Goal: Book appointment/travel/reservation

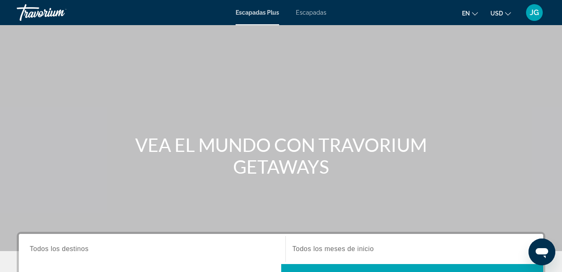
click at [506, 13] on icon "Cambiar moneda" at bounding box center [508, 14] width 6 height 6
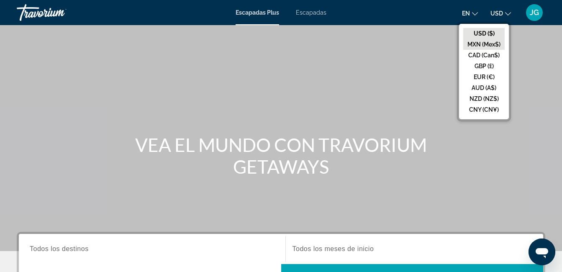
click at [478, 43] on button "MXN (Mex$)" at bounding box center [483, 44] width 41 height 11
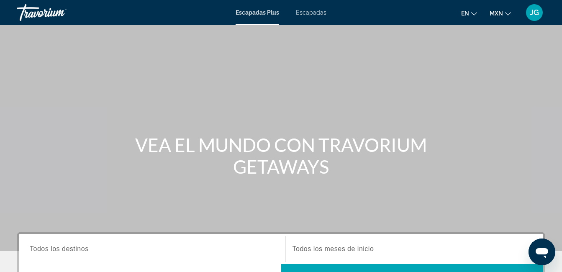
scroll to position [42, 0]
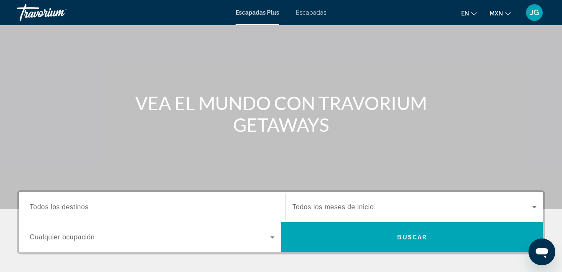
click at [94, 208] on input "Destination Todos los destinos" at bounding box center [152, 207] width 245 height 10
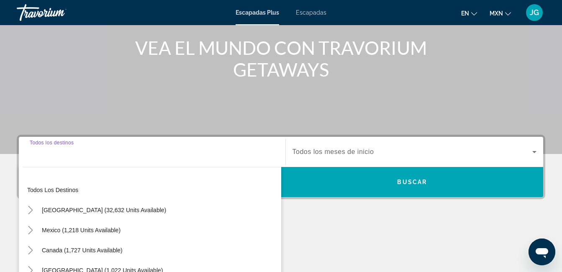
scroll to position [205, 0]
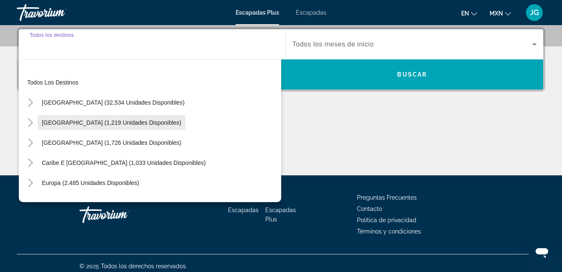
click at [49, 123] on span "[GEOGRAPHIC_DATA] (1,219 unidades disponibles)" at bounding box center [111, 122] width 139 height 7
type input "**********"
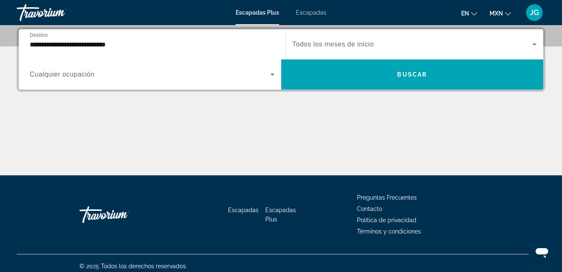
click at [79, 74] on span "Cualquier ocupación" at bounding box center [62, 74] width 65 height 7
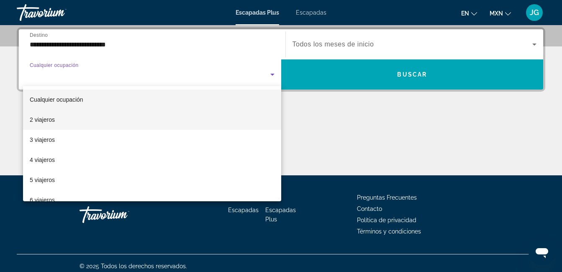
click at [38, 118] on font "2 viajeros" at bounding box center [42, 119] width 25 height 7
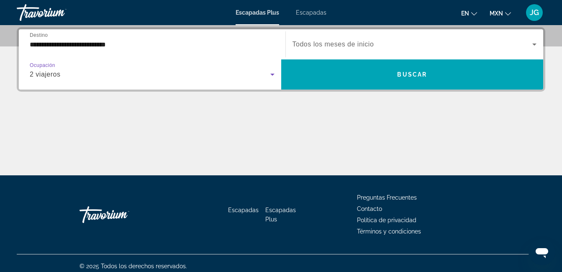
click at [357, 44] on span "Todos los meses de inicio" at bounding box center [333, 44] width 82 height 7
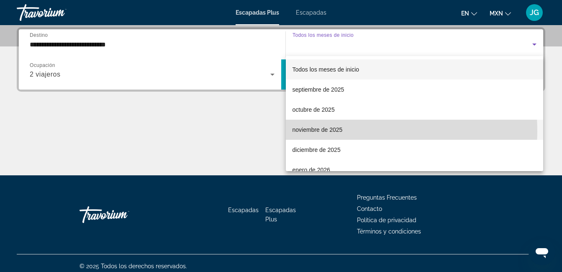
click at [312, 132] on font "noviembre de 2025" at bounding box center [317, 129] width 50 height 7
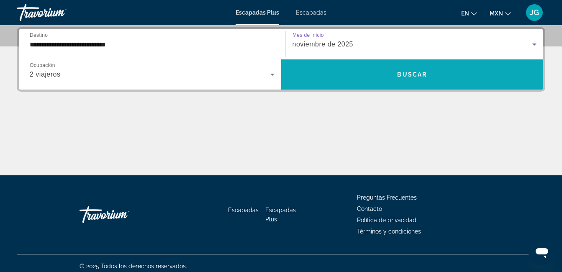
click at [402, 79] on span "Widget de búsqueda" at bounding box center [412, 74] width 262 height 20
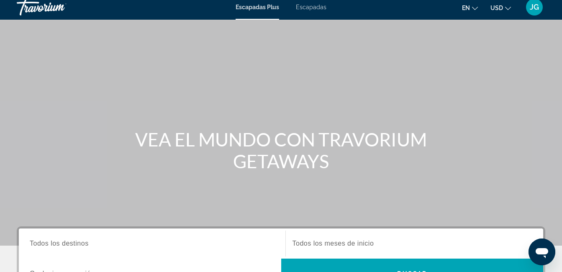
scroll to position [42, 0]
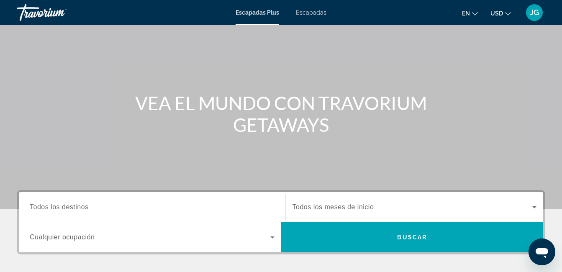
click at [55, 208] on span "Todos los destinos" at bounding box center [59, 206] width 59 height 7
click at [55, 208] on input "Destination Todos los destinos" at bounding box center [152, 207] width 245 height 10
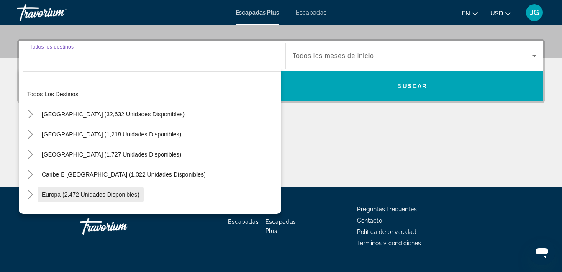
scroll to position [205, 0]
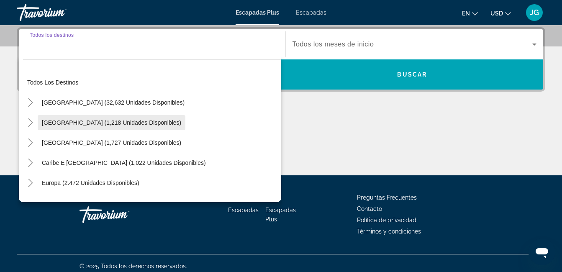
click at [54, 122] on span "[GEOGRAPHIC_DATA] (1,218 unidades disponibles)" at bounding box center [111, 122] width 139 height 7
type input "**********"
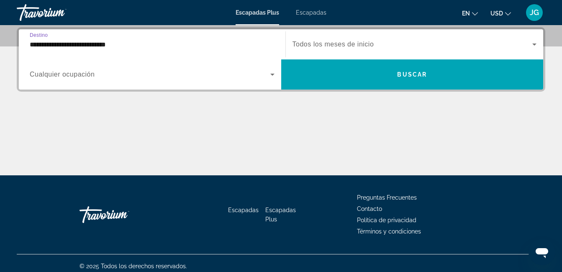
click at [120, 79] on span "Widget de búsqueda" at bounding box center [150, 74] width 241 height 10
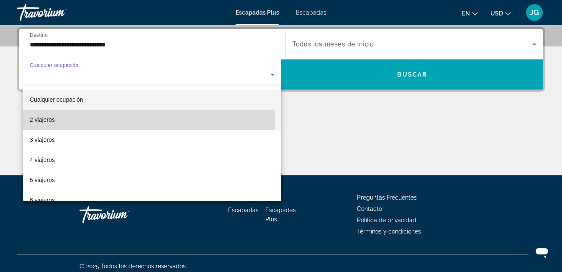
click at [51, 116] on font "2 viajeros" at bounding box center [42, 119] width 25 height 7
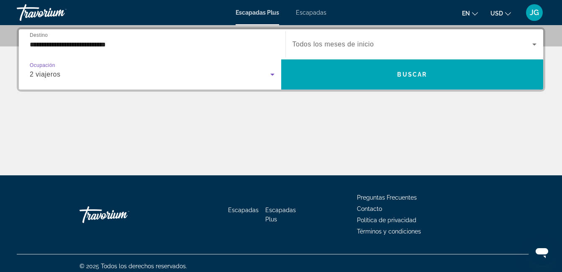
click at [347, 48] on span "Todos los meses de inicio" at bounding box center [333, 44] width 82 height 7
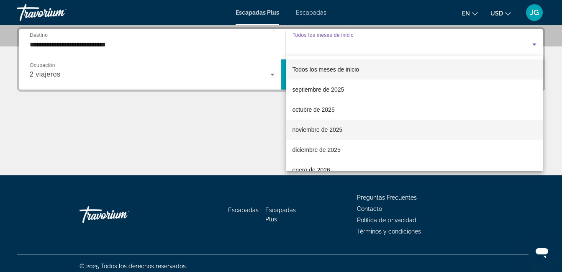
click at [326, 128] on font "noviembre de 2025" at bounding box center [317, 129] width 50 height 7
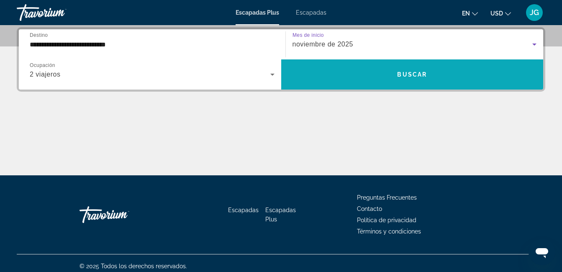
click at [351, 71] on span "Widget de búsqueda" at bounding box center [412, 74] width 262 height 20
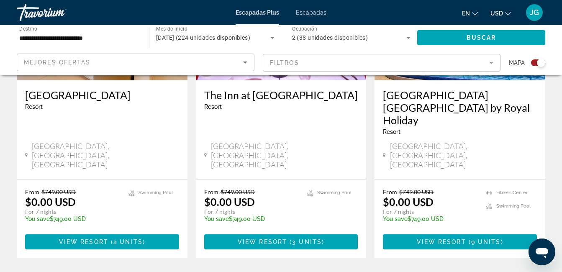
scroll to position [418, 0]
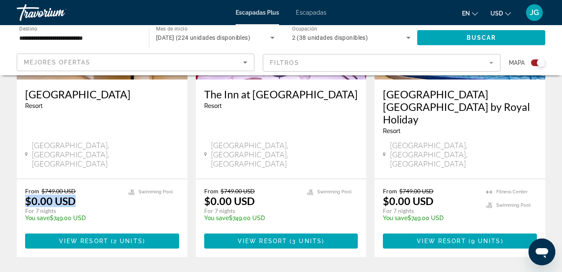
drag, startPoint x: 27, startPoint y: 171, endPoint x: 75, endPoint y: 168, distance: 48.2
click at [75, 187] on div "From $749.00 USD $0.00 USD For 7 nights You save $749.00 USD temp" at bounding box center [72, 207] width 95 height 40
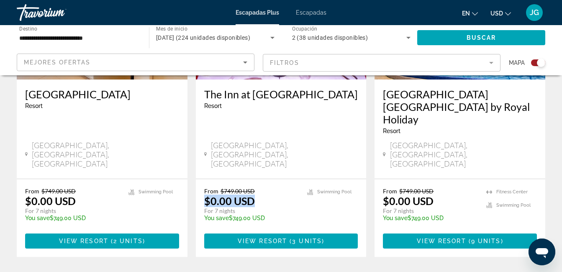
drag, startPoint x: 203, startPoint y: 170, endPoint x: 254, endPoint y: 165, distance: 51.3
click at [254, 179] on div "From $749.00 USD $0.00 USD For 7 nights You save $749.00 USD temp 4.4 Swimming …" at bounding box center [281, 218] width 171 height 78
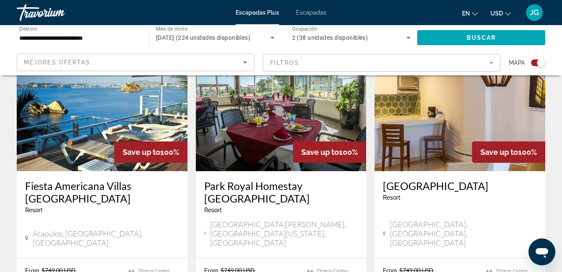
scroll to position [669, 0]
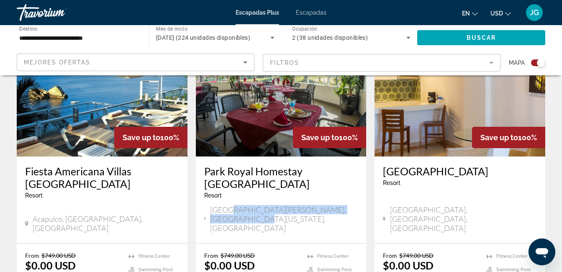
drag, startPoint x: 228, startPoint y: 167, endPoint x: 242, endPoint y: 182, distance: 20.7
click at [242, 205] on div "San José del Cabo, Baja California Sur, Mexico" at bounding box center [281, 220] width 154 height 30
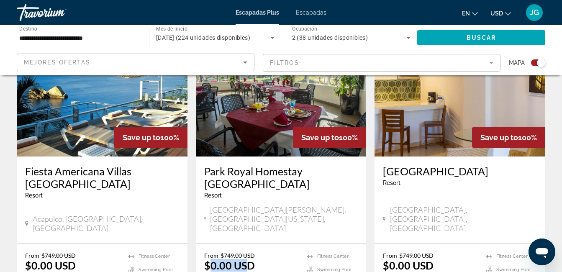
drag, startPoint x: 242, startPoint y: 182, endPoint x: 246, endPoint y: 210, distance: 28.6
click at [246, 259] on font "$0.00 USD" at bounding box center [229, 265] width 51 height 13
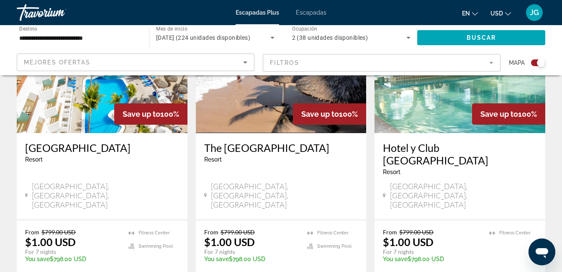
scroll to position [962, 0]
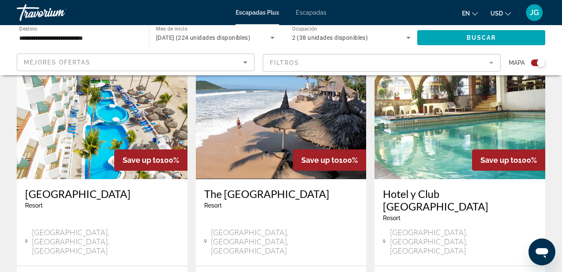
drag, startPoint x: 388, startPoint y: 203, endPoint x: 420, endPoint y: 202, distance: 32.7
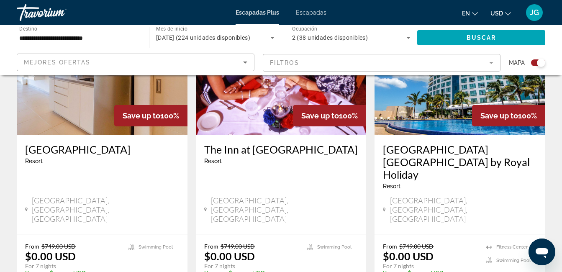
scroll to position [377, 0]
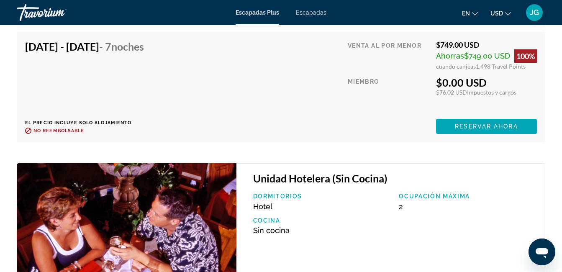
scroll to position [1883, 0]
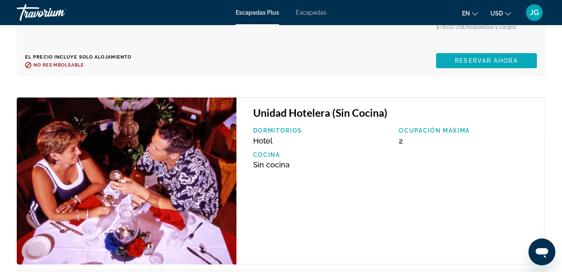
click at [490, 59] on span "Reservar ahora" at bounding box center [486, 60] width 63 height 7
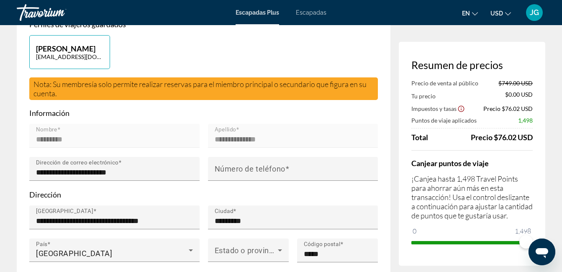
scroll to position [251, 0]
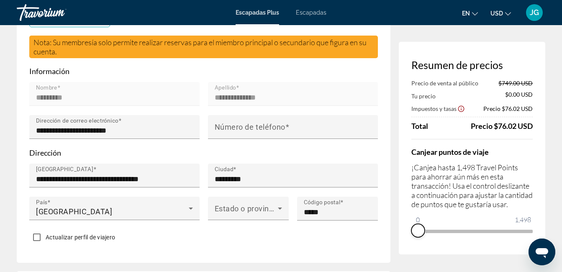
drag, startPoint x: 522, startPoint y: 252, endPoint x: 413, endPoint y: 261, distance: 108.7
click at [413, 254] on div "Resumen de precios Precio de venta al público $749.00 USD Tu precio $0.00 USD I…" at bounding box center [472, 148] width 146 height 213
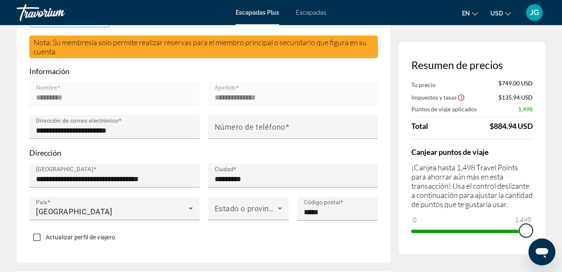
drag, startPoint x: 418, startPoint y: 227, endPoint x: 535, endPoint y: 227, distance: 116.7
click at [535, 227] on div "Resumen de precios Tu precio $749.00 USD Impuestos y tasas $135.94 USD Puntos d…" at bounding box center [472, 148] width 146 height 213
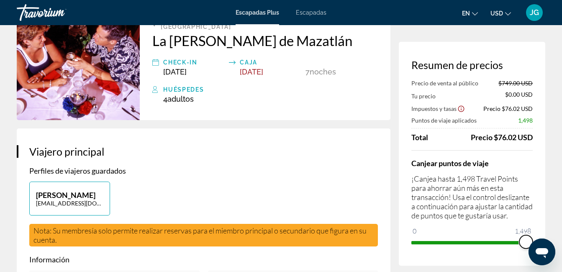
scroll to position [0, 0]
